Goal: Navigation & Orientation: Find specific page/section

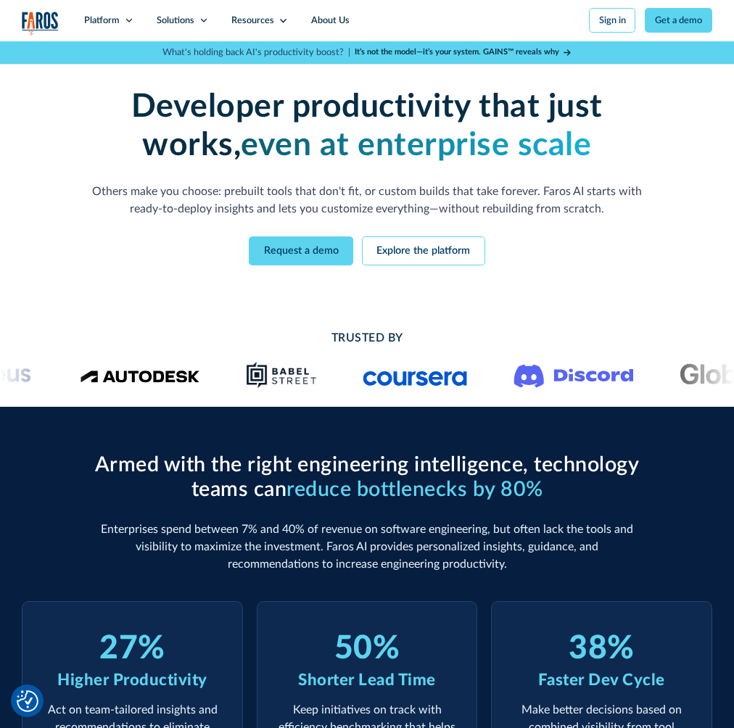
click at [428, 149] on strong "even at enterprise scale" at bounding box center [416, 145] width 350 height 33
click at [428, 150] on strong "even at enterprise scale" at bounding box center [416, 145] width 350 height 33
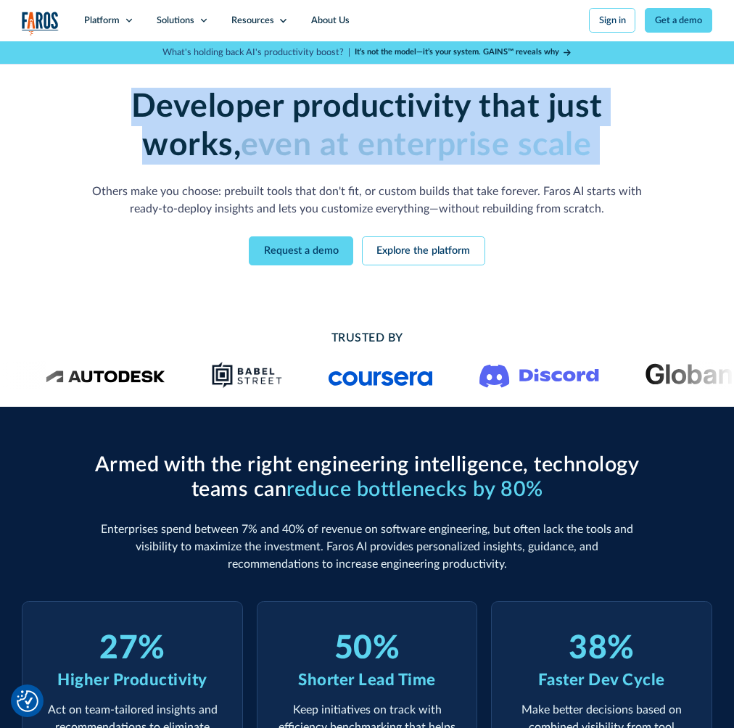
click at [427, 149] on strong "even at enterprise scale" at bounding box center [416, 145] width 350 height 33
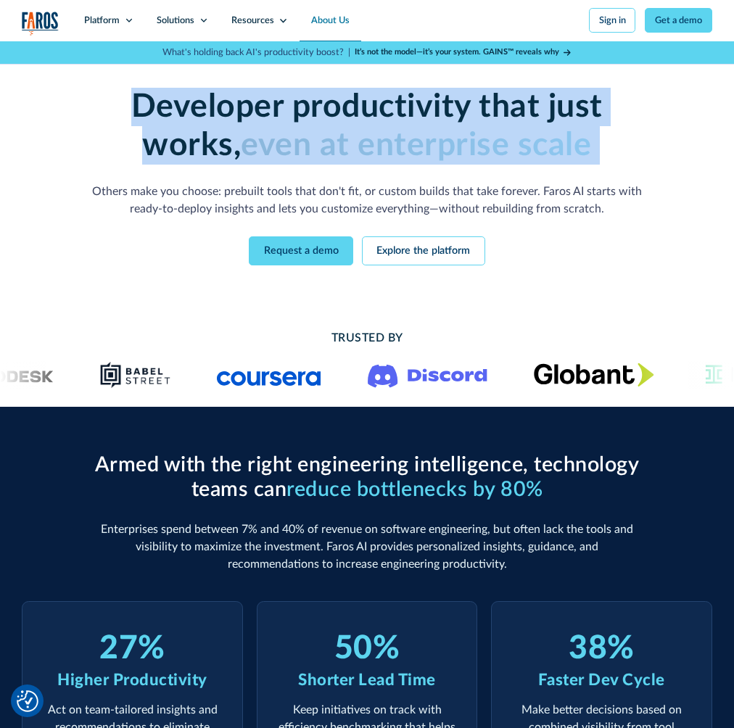
click at [313, 17] on link "About Us" at bounding box center [331, 20] width 62 height 41
